Goal: Find specific page/section: Find specific page/section

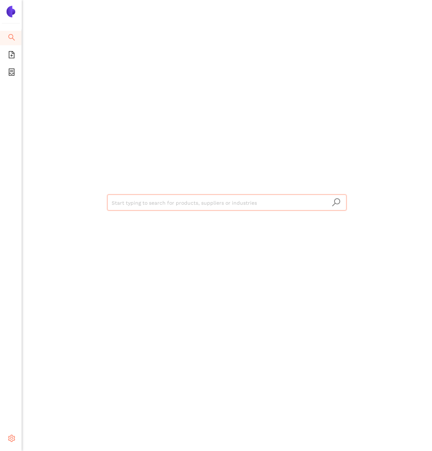
click at [10, 436] on icon "setting" at bounding box center [11, 437] width 7 height 7
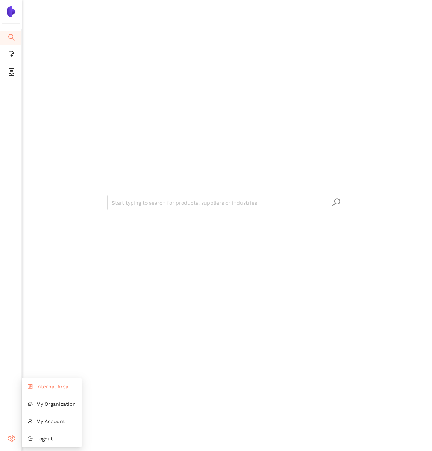
click at [50, 391] on li "Internal Area" at bounding box center [52, 386] width 60 height 14
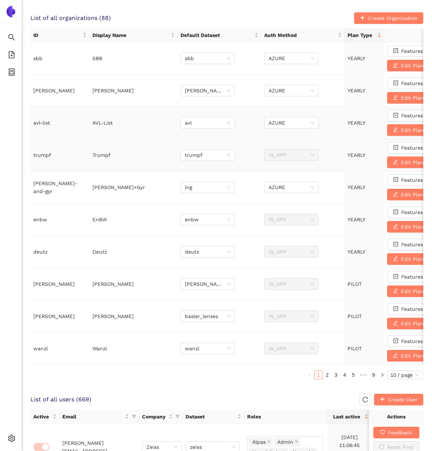
scroll to position [269, 0]
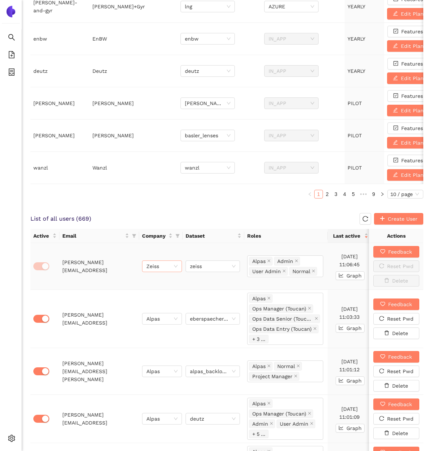
click at [167, 266] on span "Zeiss" at bounding box center [161, 266] width 31 height 11
type input "avl"
click at [215, 265] on span "zeiss" at bounding box center [213, 266] width 46 height 11
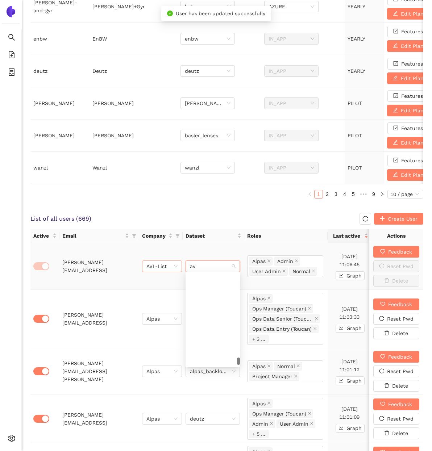
type input "avl"
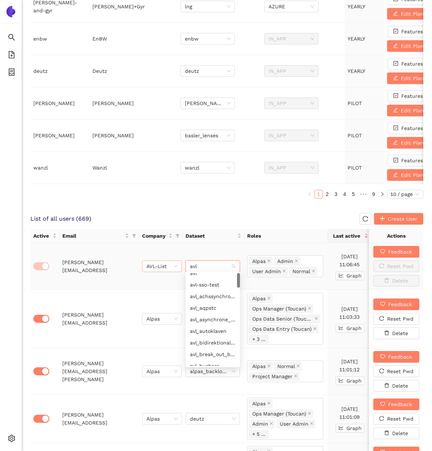
scroll to position [0, 0]
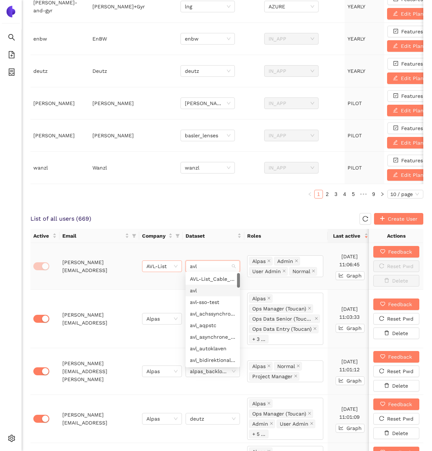
click at [203, 290] on div "avl" at bounding box center [213, 290] width 46 height 8
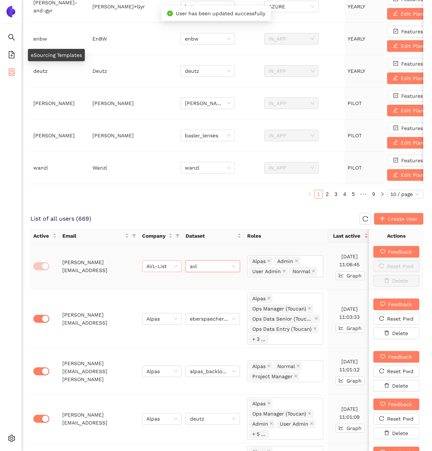
click at [13, 68] on icon "container" at bounding box center [11, 71] width 7 height 7
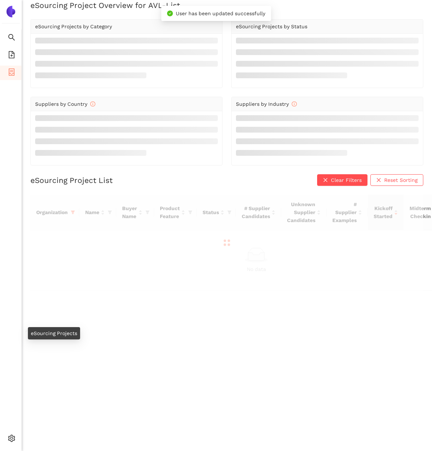
scroll to position [9, 0]
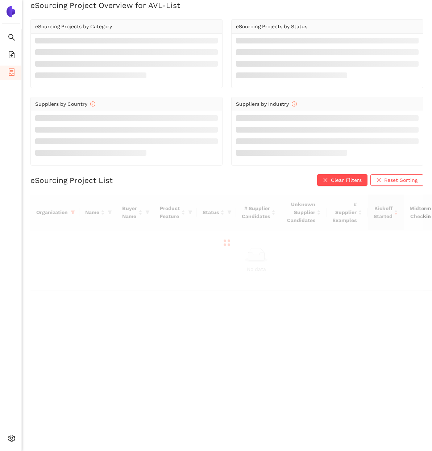
click at [72, 210] on div at bounding box center [226, 242] width 392 height 96
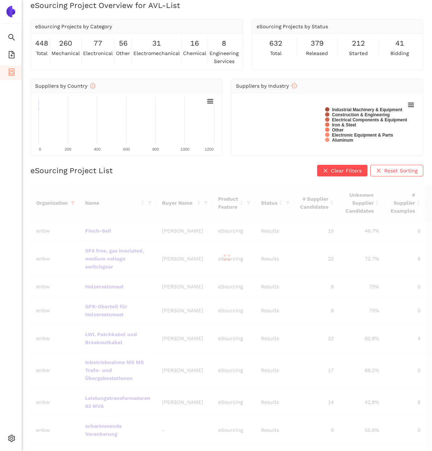
scroll to position [78, 0]
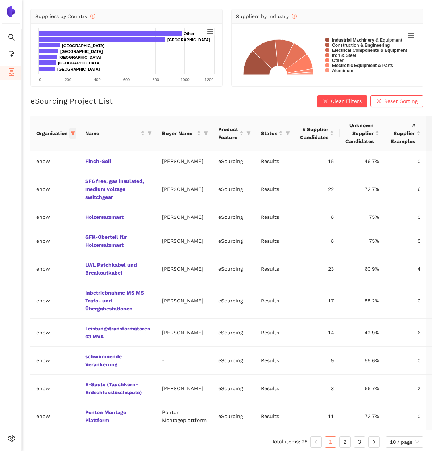
click at [72, 129] on span at bounding box center [72, 133] width 7 height 11
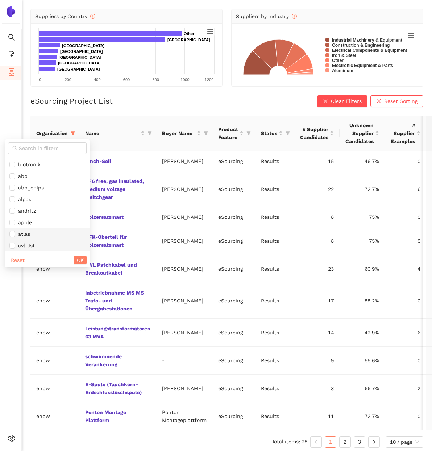
scroll to position [20, 0]
click at [34, 224] on span "avl-list" at bounding box center [25, 226] width 20 height 6
checkbox input "true"
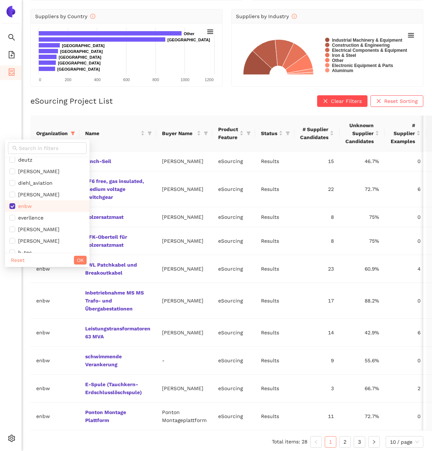
scroll to position [213, 0]
click at [31, 217] on span "enbw" at bounding box center [23, 218] width 17 height 6
checkbox input "false"
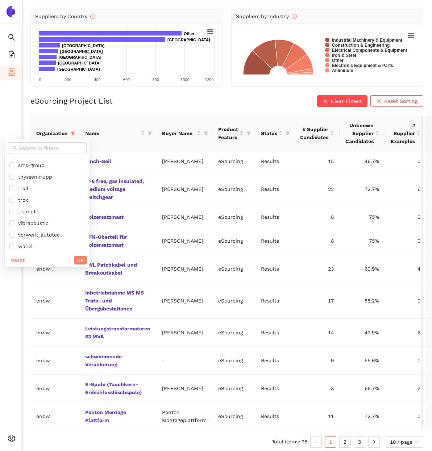
scroll to position [626, 0]
click at [77, 260] on span "OK" at bounding box center [80, 260] width 7 height 8
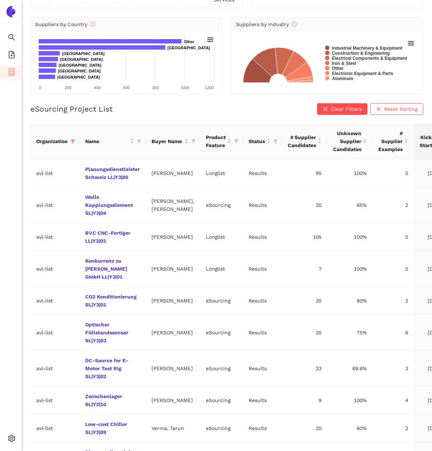
scroll to position [70, 0]
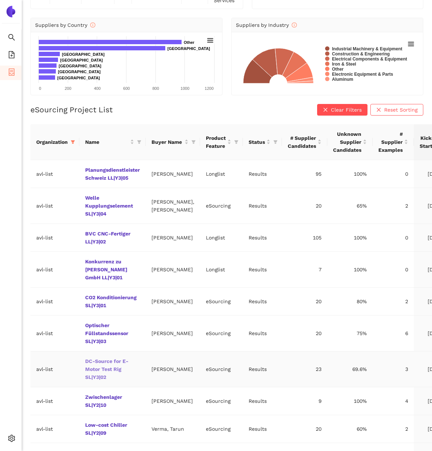
click at [0, 0] on link "DC-Source for E-Motor Test Rig SL|Y3|02" at bounding box center [0, 0] width 0 height 0
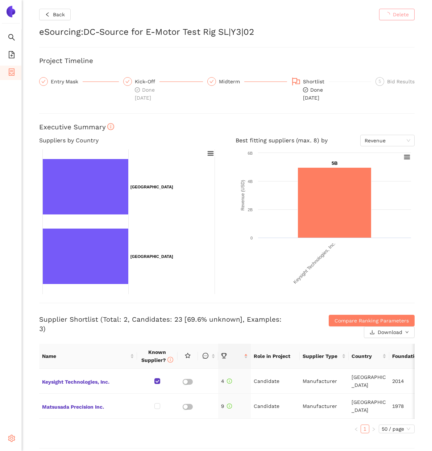
click at [9, 442] on icon "setting" at bounding box center [11, 437] width 7 height 7
click at [50, 382] on li "Internal Area" at bounding box center [52, 386] width 60 height 14
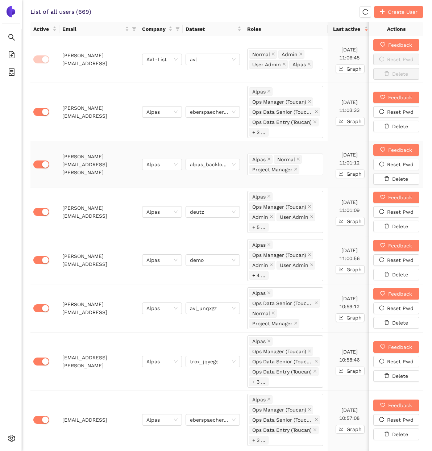
scroll to position [475, 0]
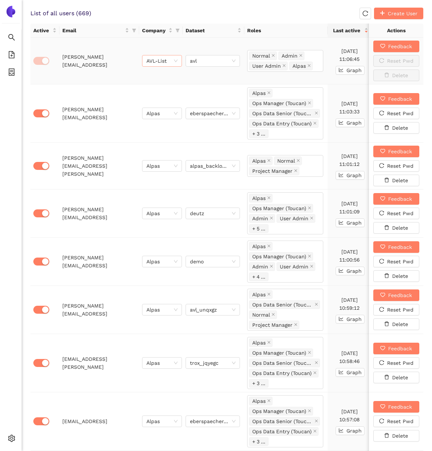
click at [173, 57] on span "AVL-List" at bounding box center [161, 60] width 31 height 11
click at [156, 105] on div "Deutz" at bounding box center [161, 106] width 31 height 8
click at [179, 59] on div "AVL-List" at bounding box center [162, 61] width 40 height 12
click at [161, 104] on div "Deutz" at bounding box center [161, 106] width 31 height 8
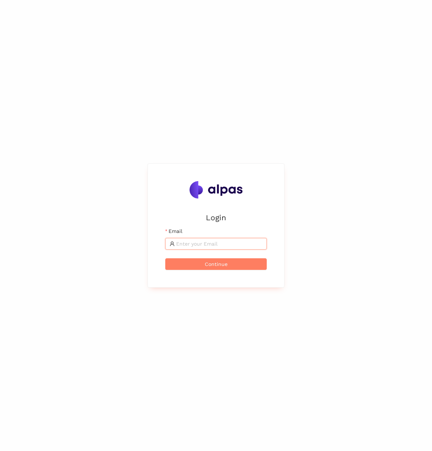
click at [211, 240] on input "Email" at bounding box center [219, 244] width 86 height 8
type input "[PERSON_NAME][EMAIL_ADDRESS]"
click at [211, 240] on input "Email" at bounding box center [219, 244] width 86 height 8
type input "[PERSON_NAME][EMAIL_ADDRESS]"
click at [193, 241] on input "Email" at bounding box center [219, 244] width 86 height 8
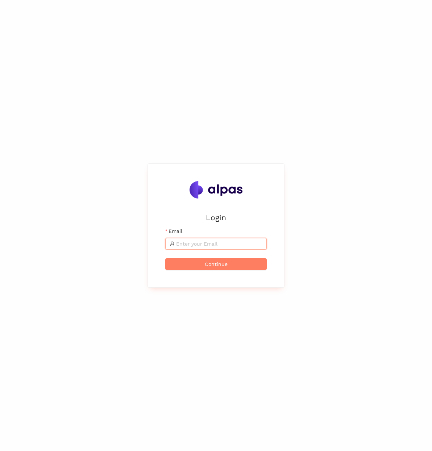
type input "[PERSON_NAME][EMAIL_ADDRESS]"
click at [225, 57] on div "Login Email Continue" at bounding box center [216, 225] width 432 height 451
click at [211, 240] on input "Email" at bounding box center [219, 244] width 86 height 8
type input "[PERSON_NAME][EMAIL_ADDRESS]"
click at [207, 243] on input "Email" at bounding box center [219, 244] width 86 height 8
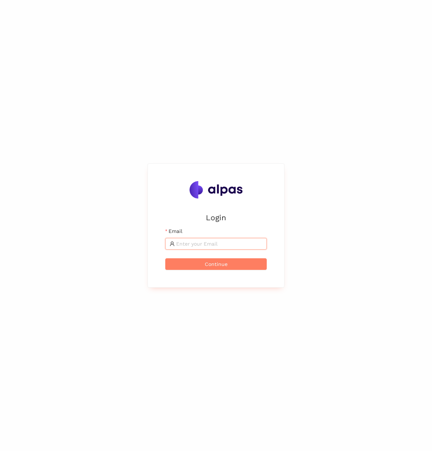
type input "[PERSON_NAME][EMAIL_ADDRESS]"
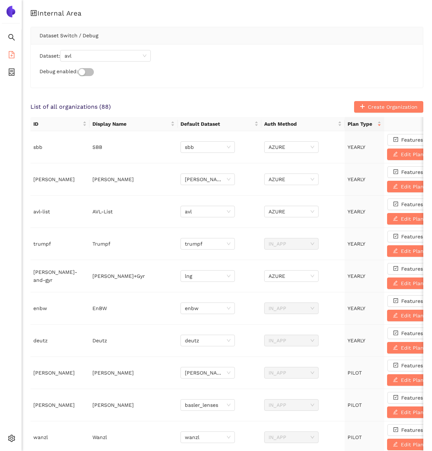
click at [14, 57] on icon "file-add" at bounding box center [12, 54] width 6 height 7
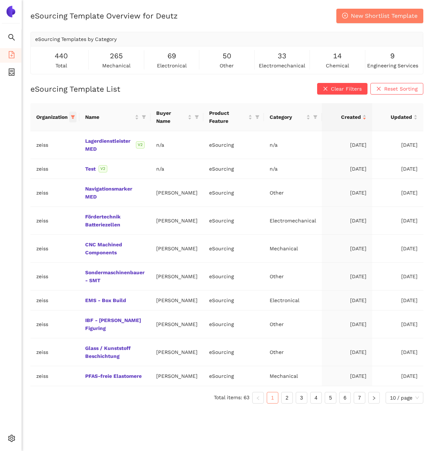
click at [73, 118] on icon "filter" at bounding box center [73, 117] width 4 height 4
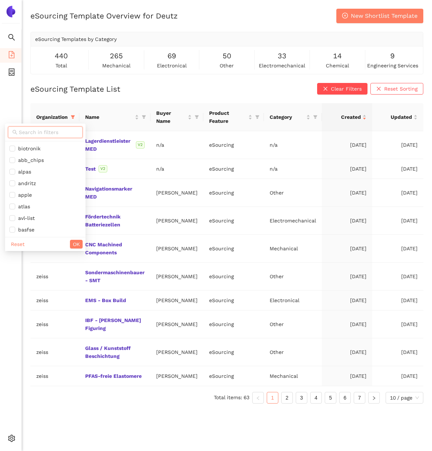
click at [56, 135] on input "text" at bounding box center [48, 132] width 59 height 8
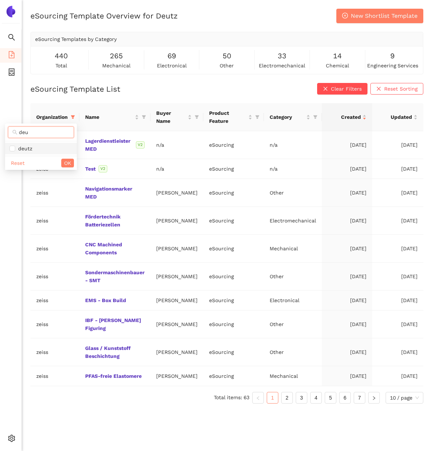
type input "deu"
click at [42, 149] on span "deutz" at bounding box center [40, 148] width 63 height 8
checkbox input "true"
click at [71, 162] on button "OK" at bounding box center [67, 163] width 13 height 9
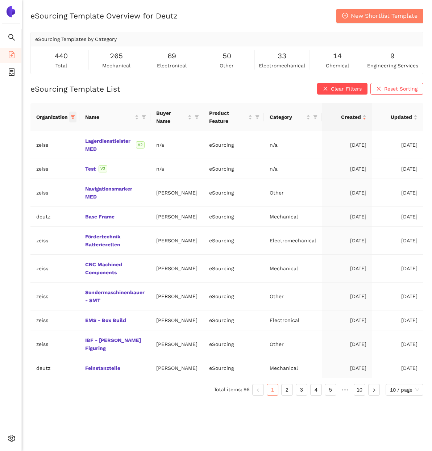
click at [73, 116] on icon "filter" at bounding box center [73, 117] width 4 height 4
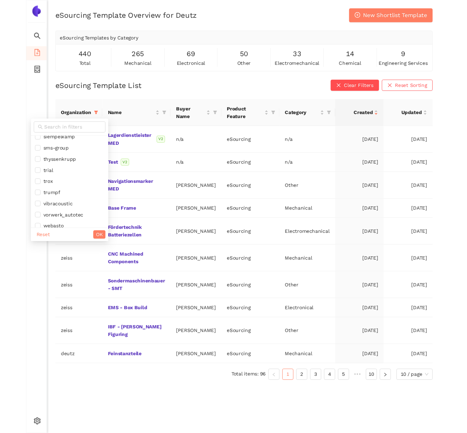
scroll to position [558, 0]
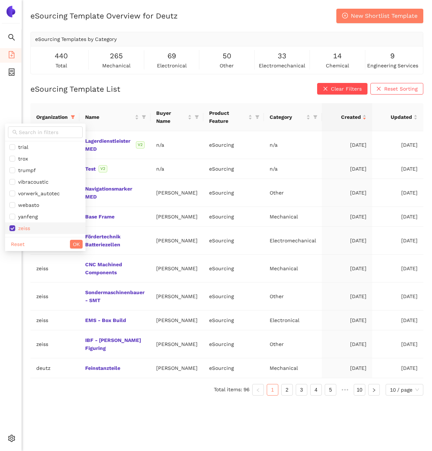
click at [31, 223] on li "zeiss" at bounding box center [45, 228] width 80 height 12
checkbox input "false"
click at [72, 246] on button "OK" at bounding box center [76, 244] width 13 height 9
